Goal: Obtain resource: Obtain resource

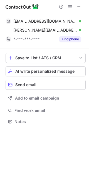
scroll to position [118, 89]
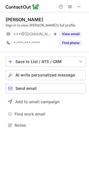
scroll to position [122, 89]
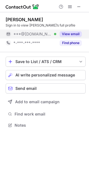
click at [77, 34] on button "View email" at bounding box center [71, 34] width 22 height 6
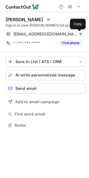
click at [77, 34] on span at bounding box center [79, 34] width 4 height 4
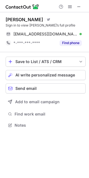
scroll to position [122, 89]
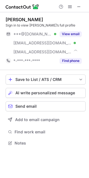
scroll to position [139, 89]
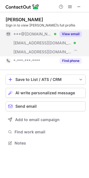
click at [67, 31] on button "View email" at bounding box center [71, 34] width 22 height 6
